Goal: Find specific page/section: Find specific page/section

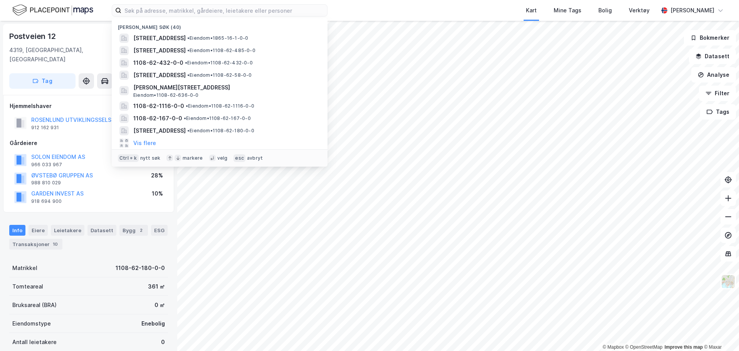
click at [135, 8] on input at bounding box center [224, 11] width 206 height 12
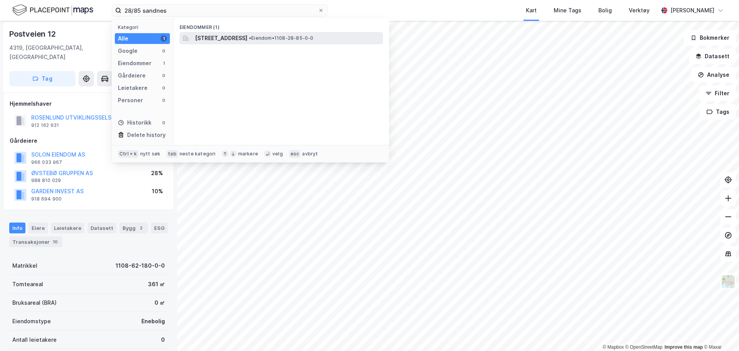
click at [247, 36] on span "[STREET_ADDRESS]" at bounding box center [221, 38] width 52 height 9
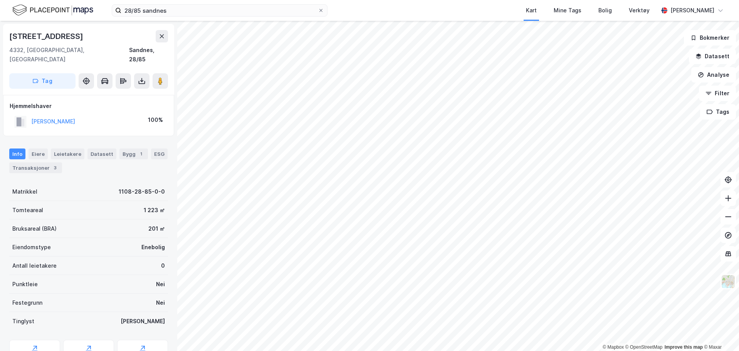
scroll to position [2, 0]
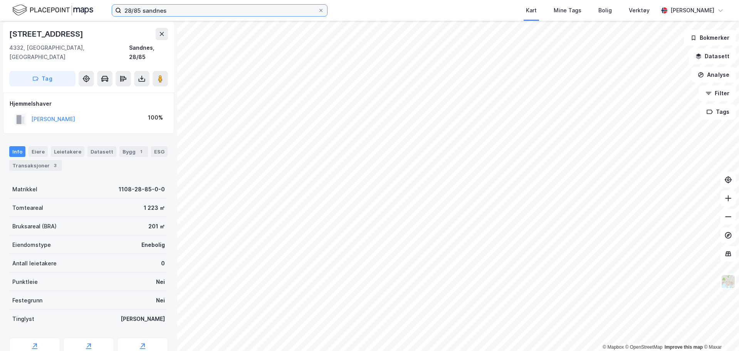
click at [176, 7] on input "28/85 sandnes" at bounding box center [219, 11] width 196 height 12
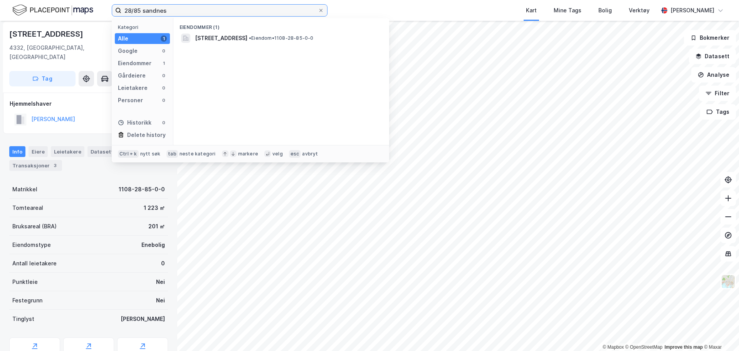
click at [176, 7] on input "28/85 sandnes" at bounding box center [219, 11] width 196 height 12
click at [178, 4] on label "28/85 sandnes" at bounding box center [220, 10] width 216 height 12
click at [178, 5] on input "28/85 sandnes" at bounding box center [219, 11] width 196 height 12
type input "62/2265"
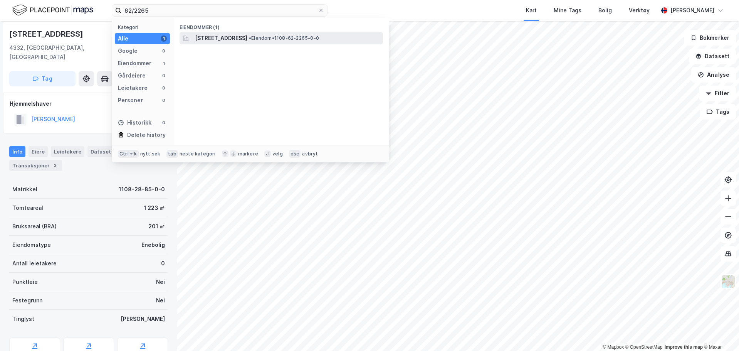
click at [211, 37] on span "[STREET_ADDRESS]" at bounding box center [221, 38] width 52 height 9
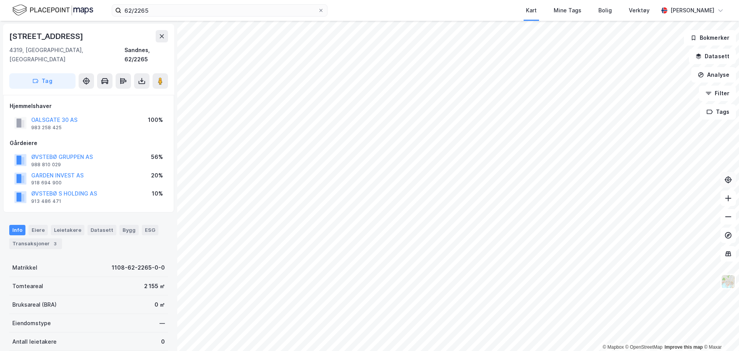
scroll to position [2, 0]
